Goal: Navigation & Orientation: Find specific page/section

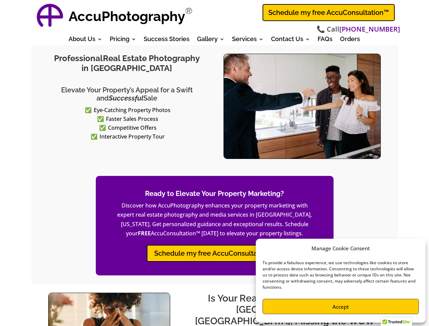
click at [214, 163] on div "Professional Real Estate Photography in Dallas Fort Worth Elevate Your Property…" at bounding box center [214, 106] width 367 height 122
click at [130, 17] on strong "AccuPhotography" at bounding box center [127, 16] width 116 height 16
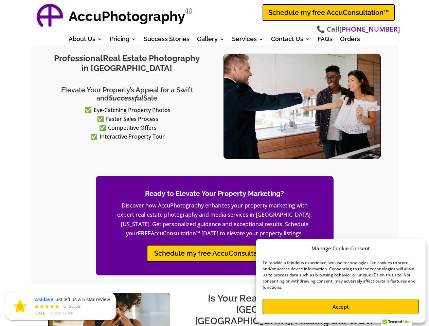
click at [396, 322] on div at bounding box center [396, 323] width 31 height 13
